Goal: Task Accomplishment & Management: Manage account settings

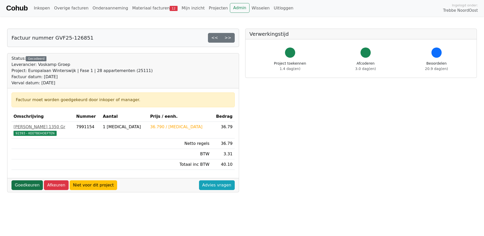
click at [27, 183] on link "Goedkeuren" at bounding box center [26, 185] width 31 height 10
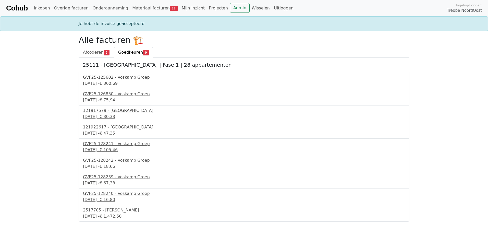
click at [107, 77] on div "GVF25-125602 - Voskamp Groep" at bounding box center [244, 77] width 322 height 6
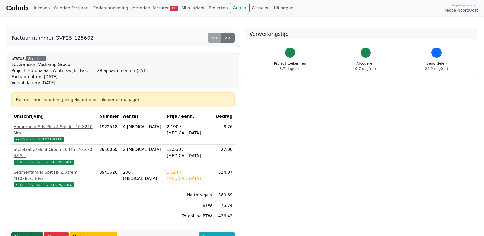
click at [32, 232] on link "Goedkeuren" at bounding box center [26, 237] width 31 height 10
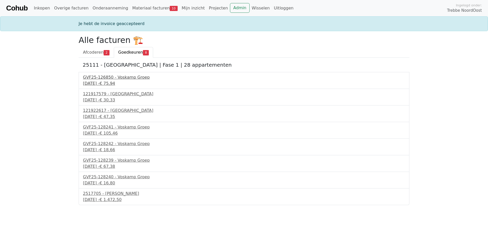
click at [104, 76] on div "GVF25-126850 - Voskamp Groep" at bounding box center [244, 77] width 322 height 6
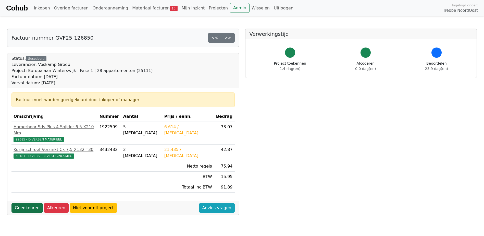
click at [28, 203] on link "Goedkeuren" at bounding box center [26, 208] width 31 height 10
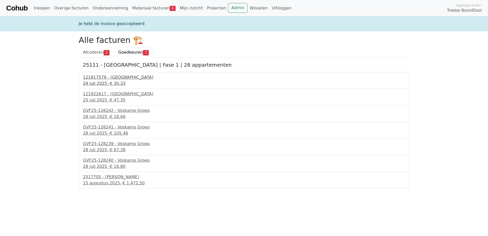
click at [115, 79] on div "121917579 - PontMeyer" at bounding box center [244, 77] width 322 height 6
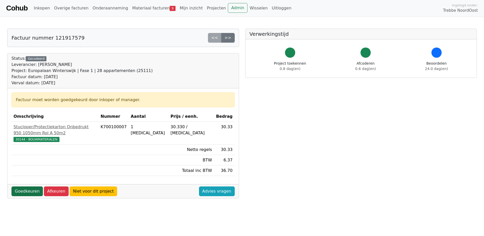
click at [27, 186] on link "Goedkeuren" at bounding box center [26, 191] width 31 height 10
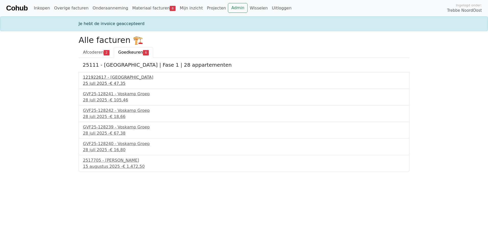
click at [110, 79] on div "121922617 - PontMeyer" at bounding box center [244, 77] width 322 height 6
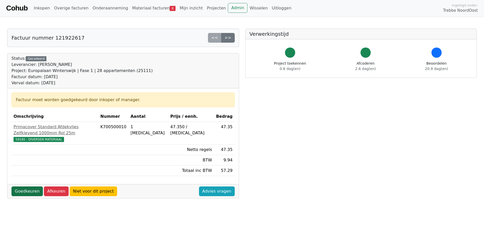
click at [19, 186] on link "Goedkeuren" at bounding box center [26, 191] width 31 height 10
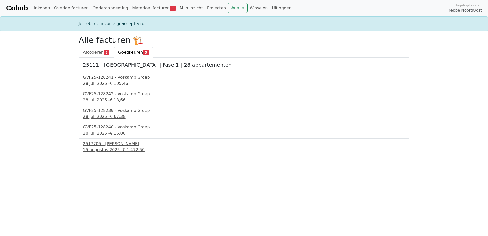
click at [122, 78] on div "GVF25-128241 - Voskamp Groep" at bounding box center [244, 77] width 322 height 6
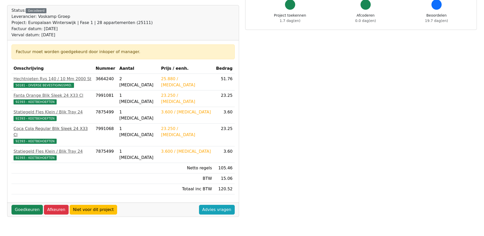
scroll to position [51, 0]
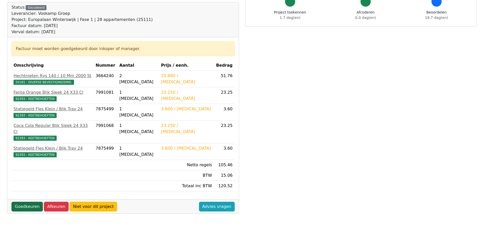
click at [29, 202] on link "Goedkeuren" at bounding box center [26, 207] width 31 height 10
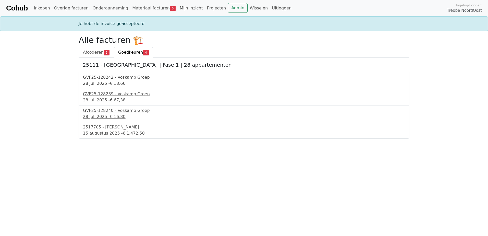
click at [117, 77] on div "GVF25-128242 - Voskamp Groep" at bounding box center [244, 77] width 322 height 6
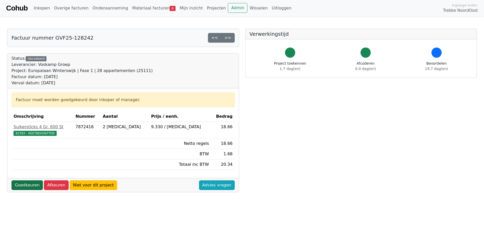
click at [33, 182] on link "Goedkeuren" at bounding box center [26, 185] width 31 height 10
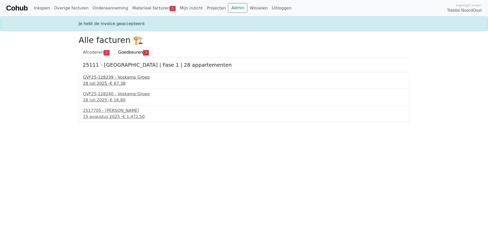
click at [116, 77] on div "GVF25-128239 - Voskamp Groep" at bounding box center [244, 77] width 322 height 6
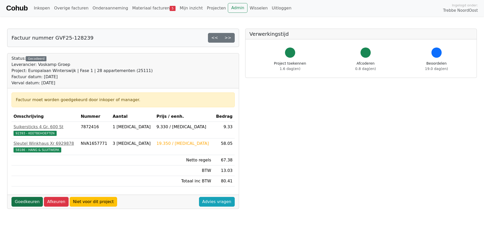
click at [20, 200] on link "Goedkeuren" at bounding box center [26, 202] width 31 height 10
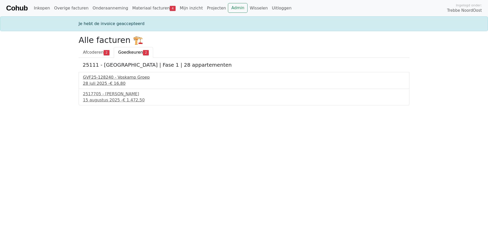
click at [131, 78] on div "GVF25-128240 - Voskamp Groep" at bounding box center [244, 77] width 322 height 6
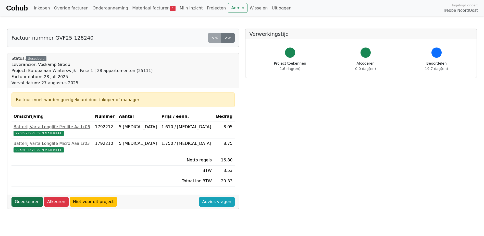
click at [24, 200] on link "Goedkeuren" at bounding box center [26, 202] width 31 height 10
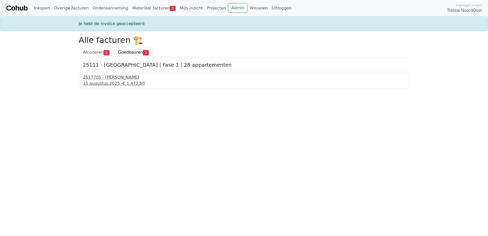
click at [89, 77] on div "2517705 - Van Dalen" at bounding box center [244, 77] width 322 height 6
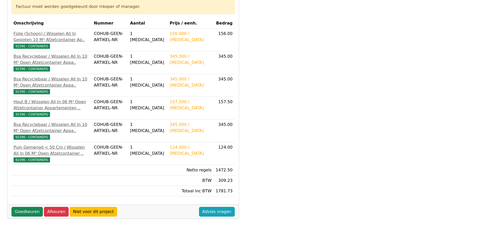
scroll to position [102, 0]
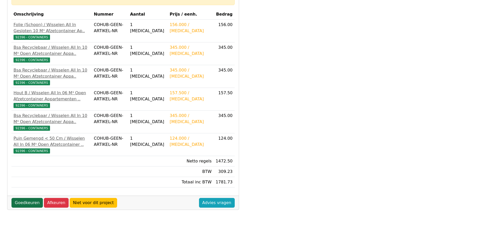
click at [32, 207] on link "Goedkeuren" at bounding box center [26, 203] width 31 height 10
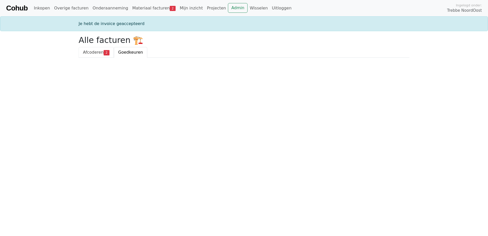
click at [106, 53] on span "2" at bounding box center [107, 52] width 6 height 5
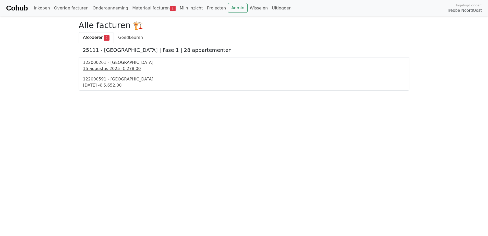
click at [111, 62] on div "122000261 - PontMeyer" at bounding box center [244, 62] width 322 height 6
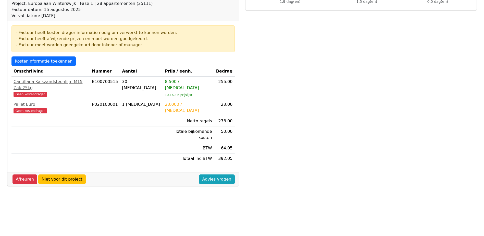
scroll to position [66, 0]
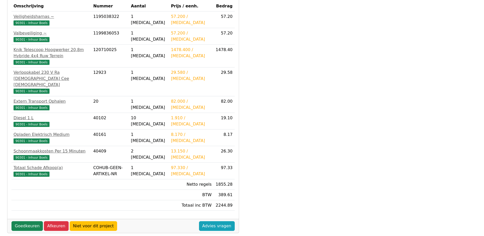
scroll to position [92, 0]
